Goal: Task Accomplishment & Management: Use online tool/utility

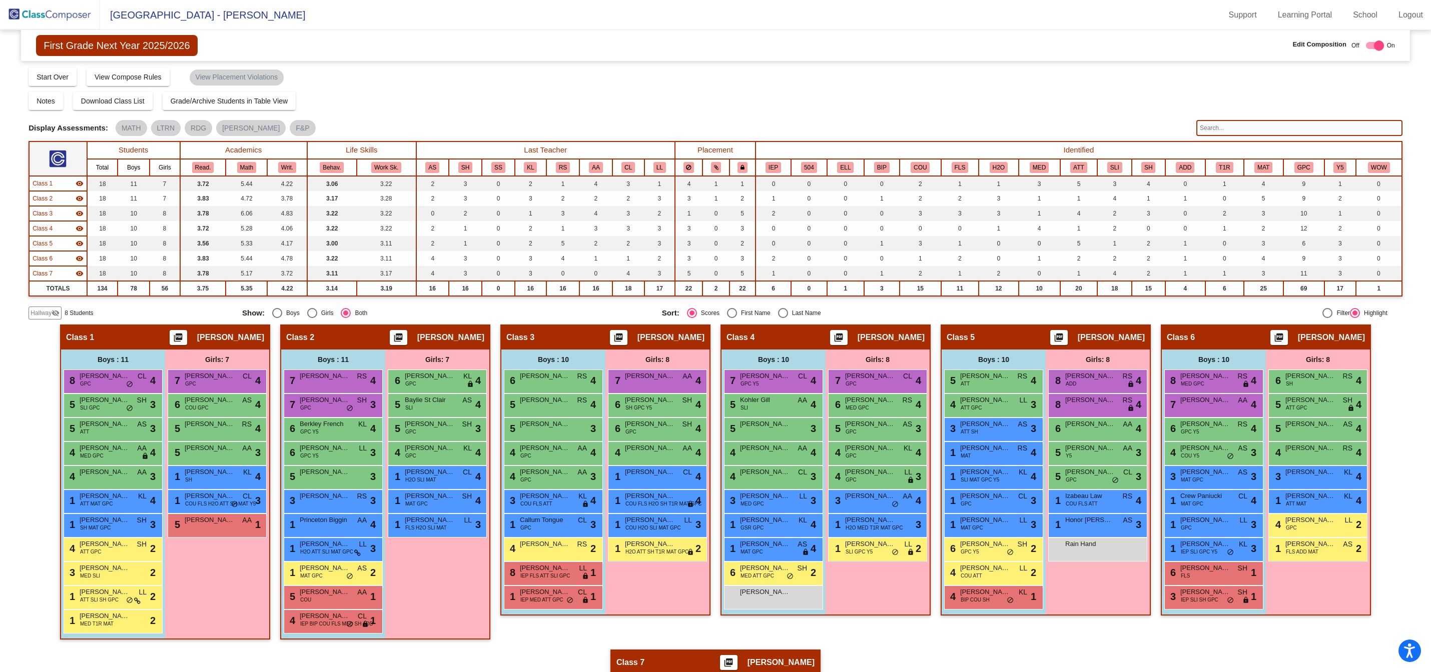
scroll to position [196, 0]
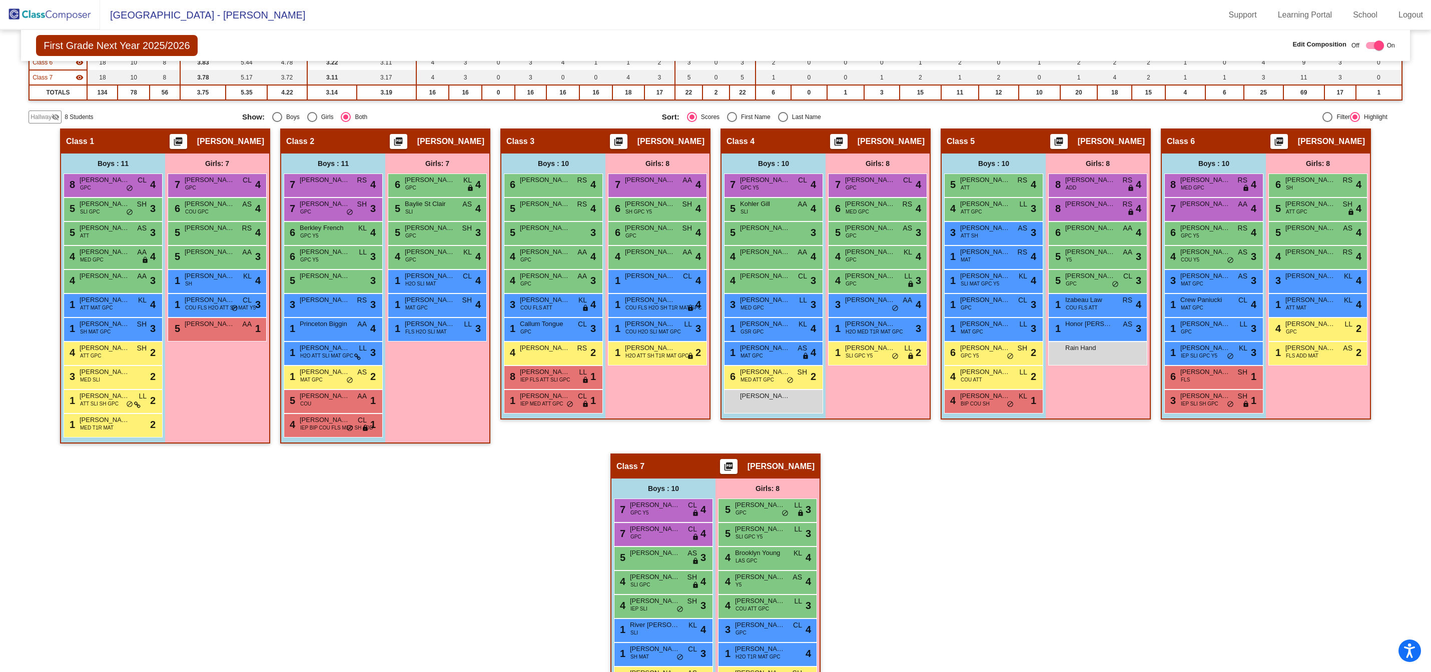
click at [61, 10] on img at bounding box center [50, 15] width 100 height 30
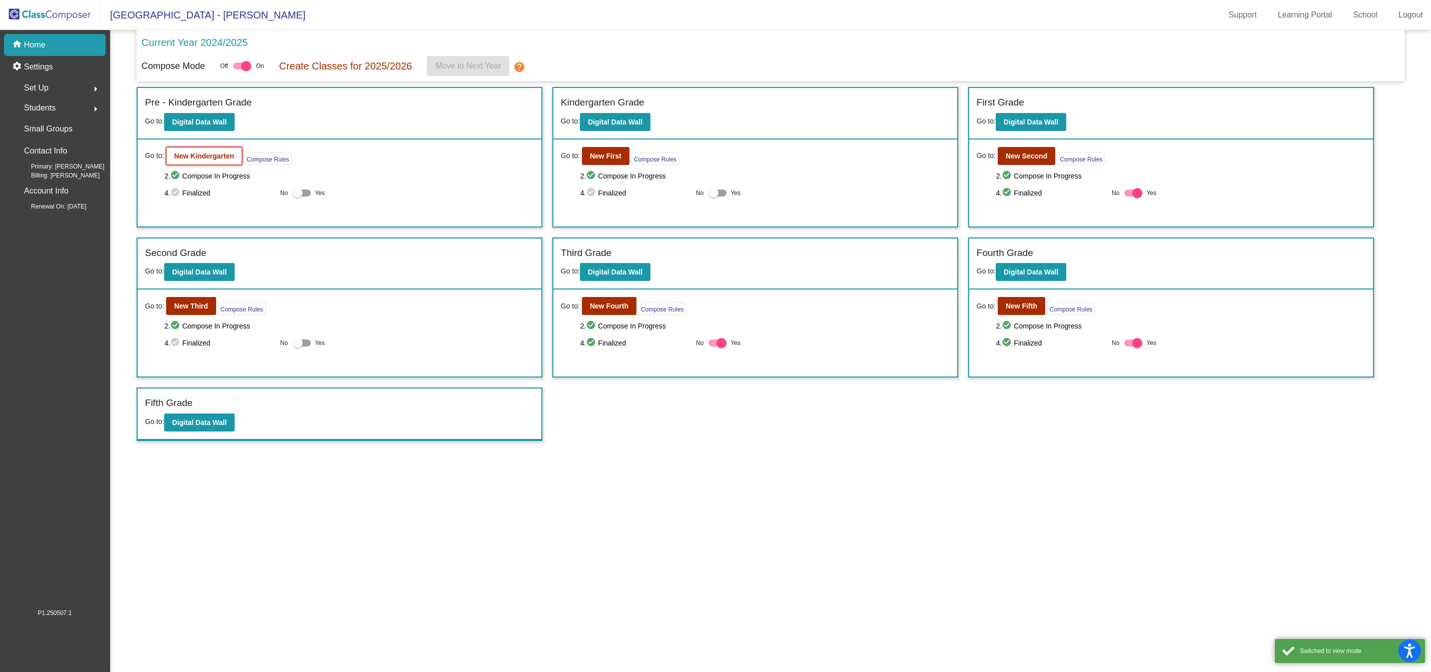
click at [208, 162] on button "New Kindergarten" at bounding box center [204, 156] width 76 height 18
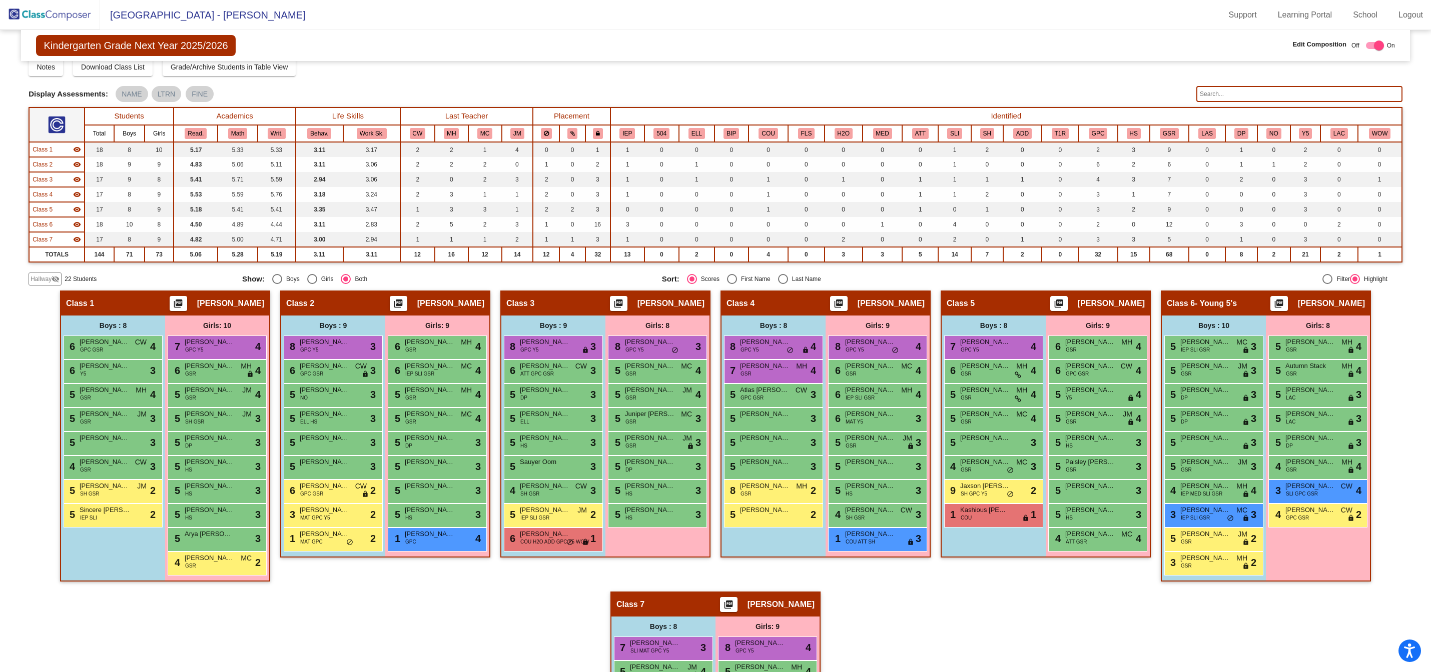
scroll to position [26, 0]
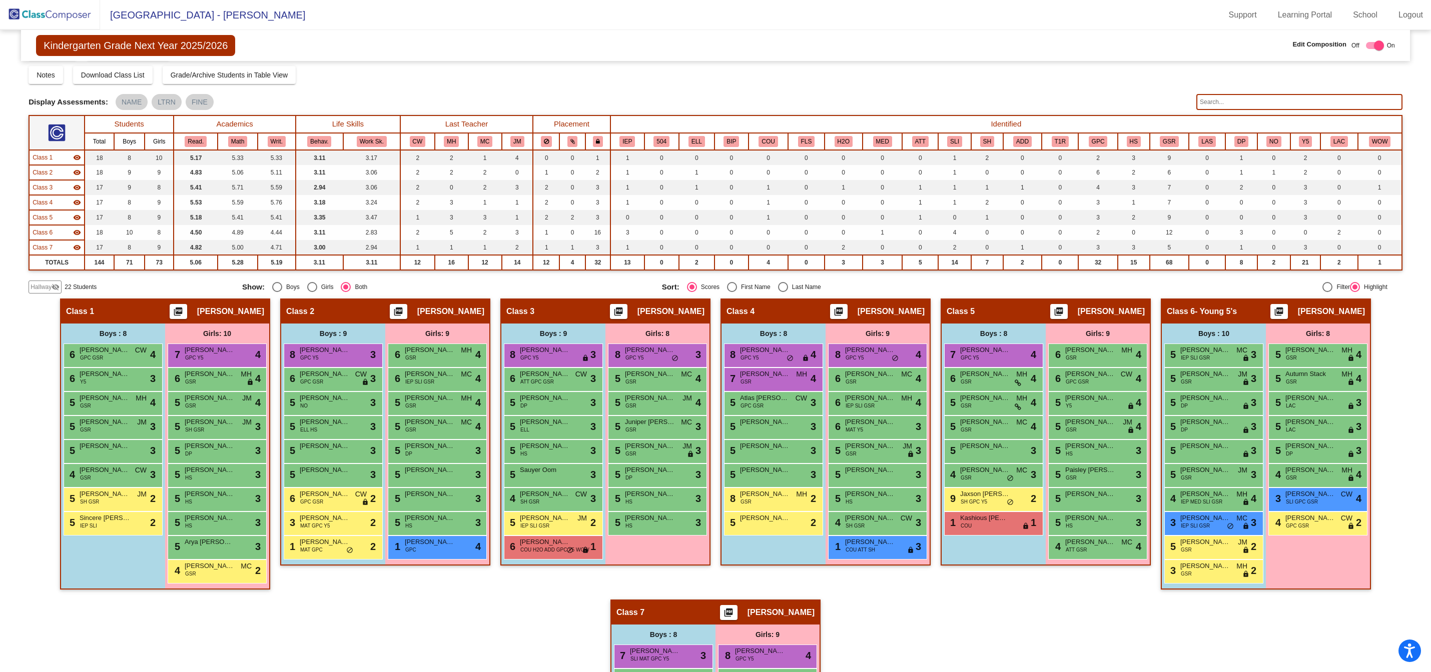
click at [48, 287] on span "Hallway" at bounding box center [41, 287] width 21 height 9
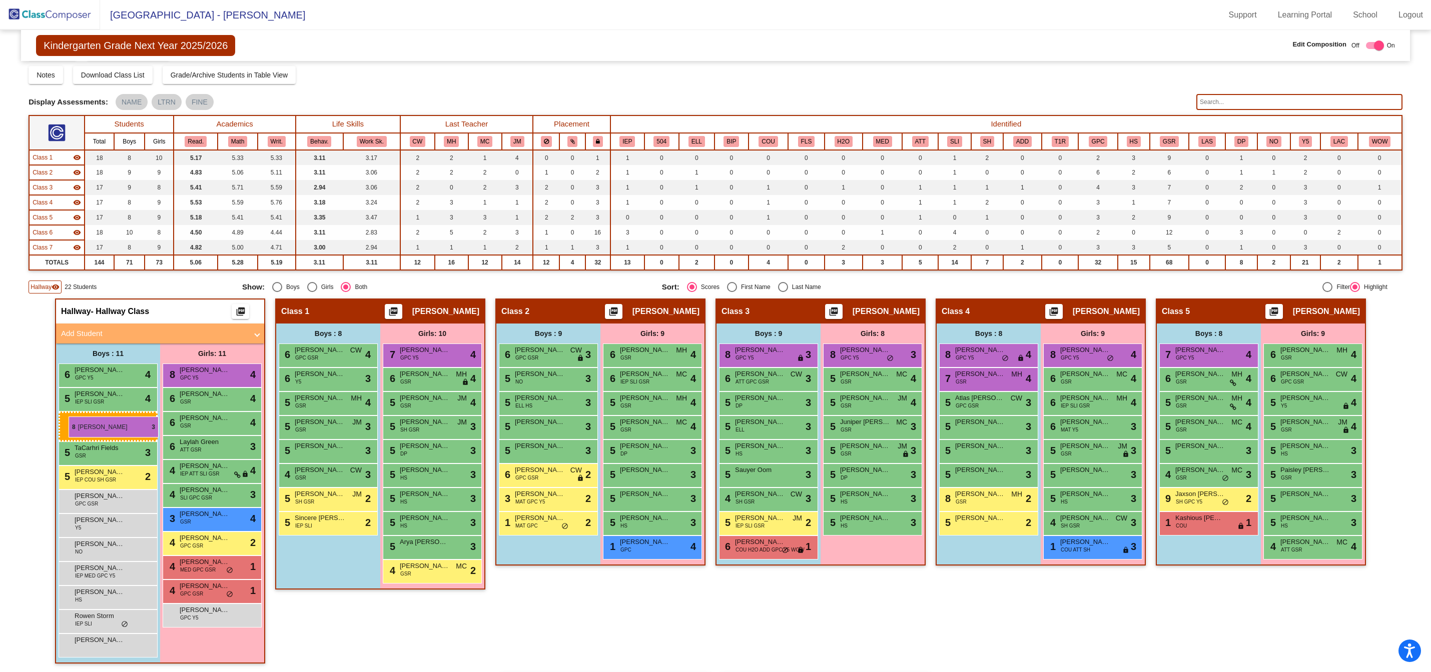
drag, startPoint x: 535, startPoint y: 350, endPoint x: 69, endPoint y: 417, distance: 471.5
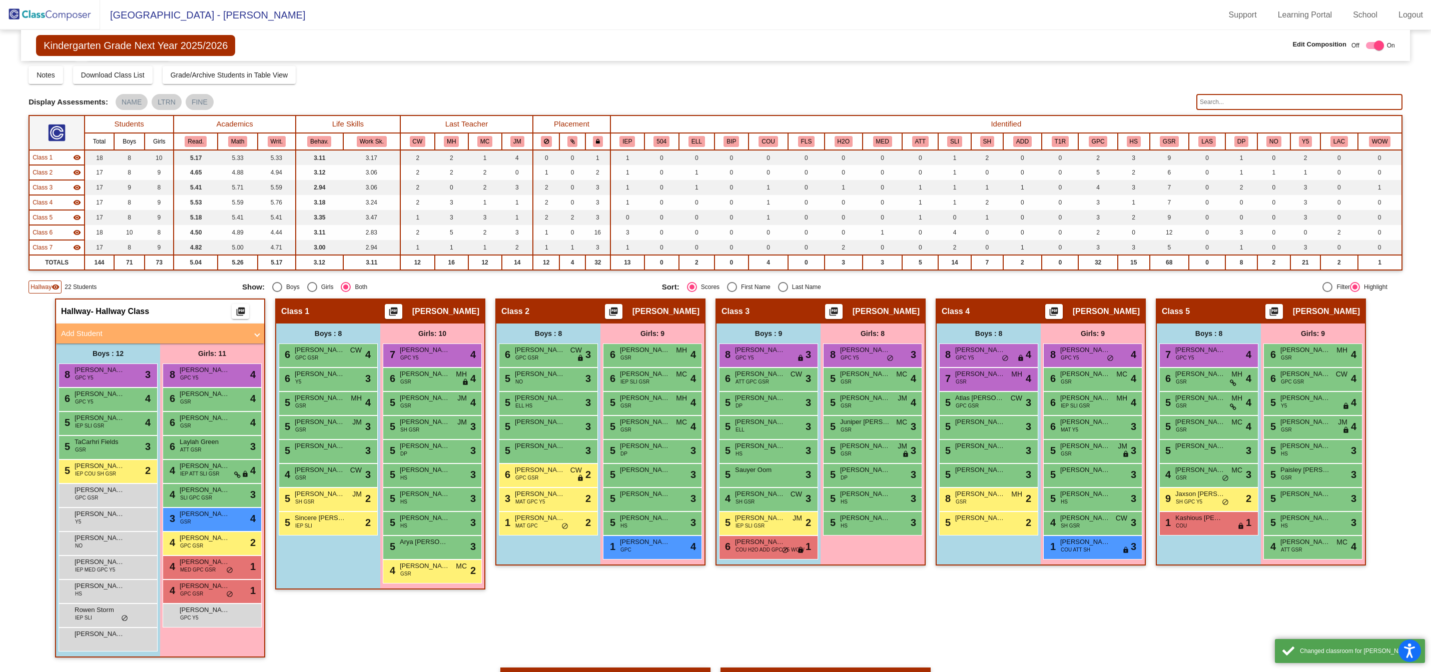
click at [782, 20] on mat-toolbar "[GEOGRAPHIC_DATA] - [PERSON_NAME] Support Learning Portal School Logout" at bounding box center [715, 15] width 1431 height 30
click at [695, 102] on div "Display Assessments: NAME LTRN FINE" at bounding box center [609, 102] width 1160 height 16
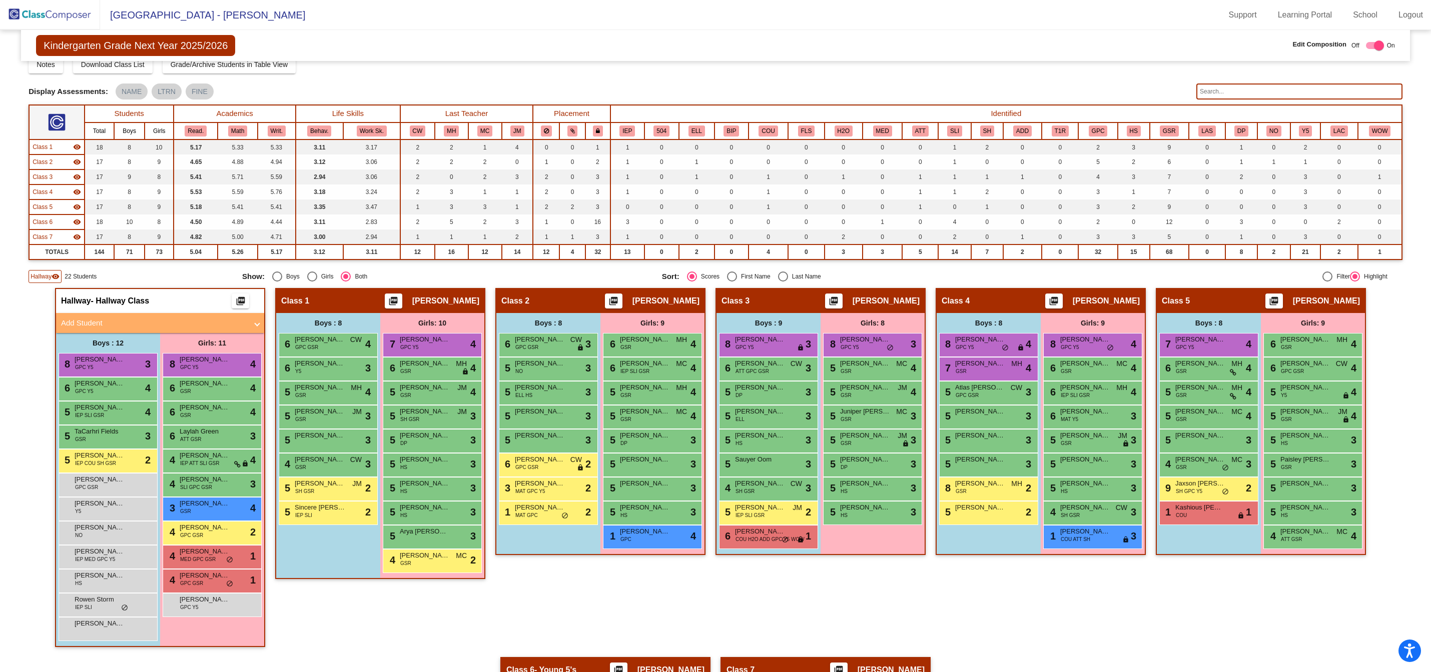
scroll to position [0, 0]
